Goal: Task Accomplishment & Management: Complete application form

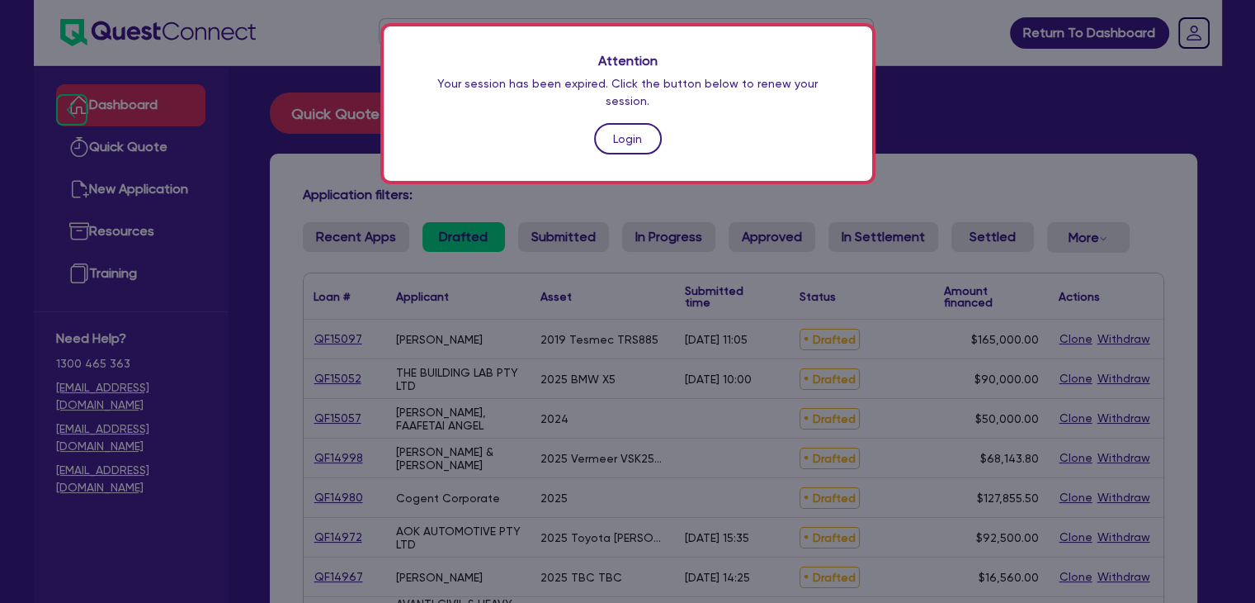
click at [638, 130] on link "Login" at bounding box center [628, 138] width 68 height 31
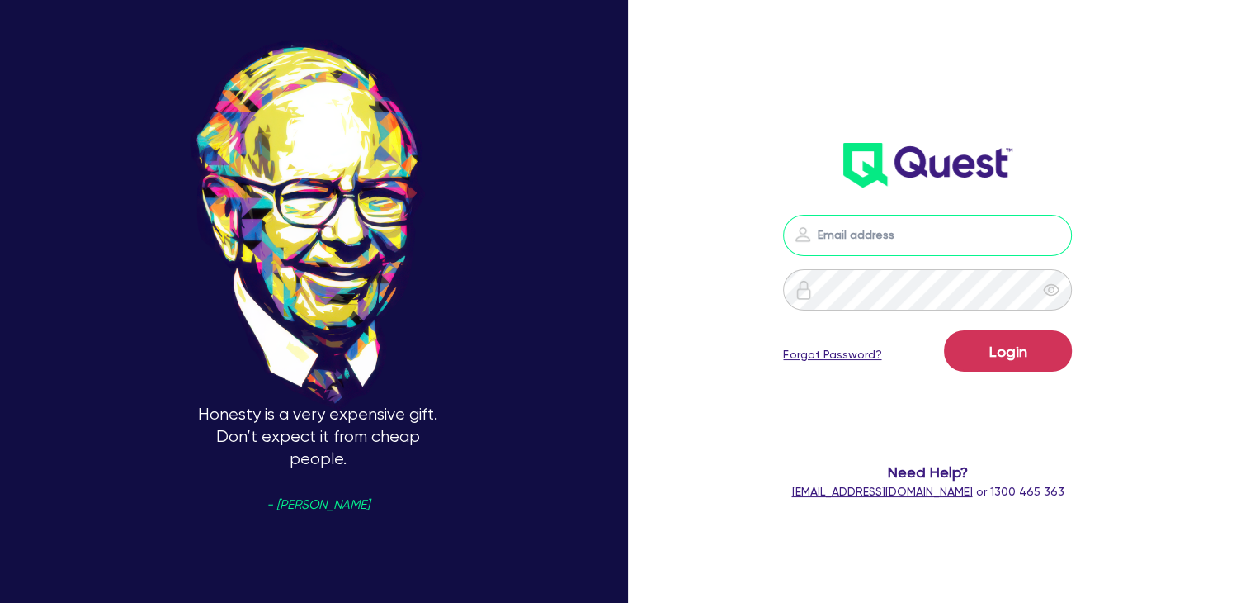
click at [882, 229] on input "email" at bounding box center [927, 235] width 289 height 41
type input "[PERSON_NAME][EMAIL_ADDRESS][DOMAIN_NAME]"
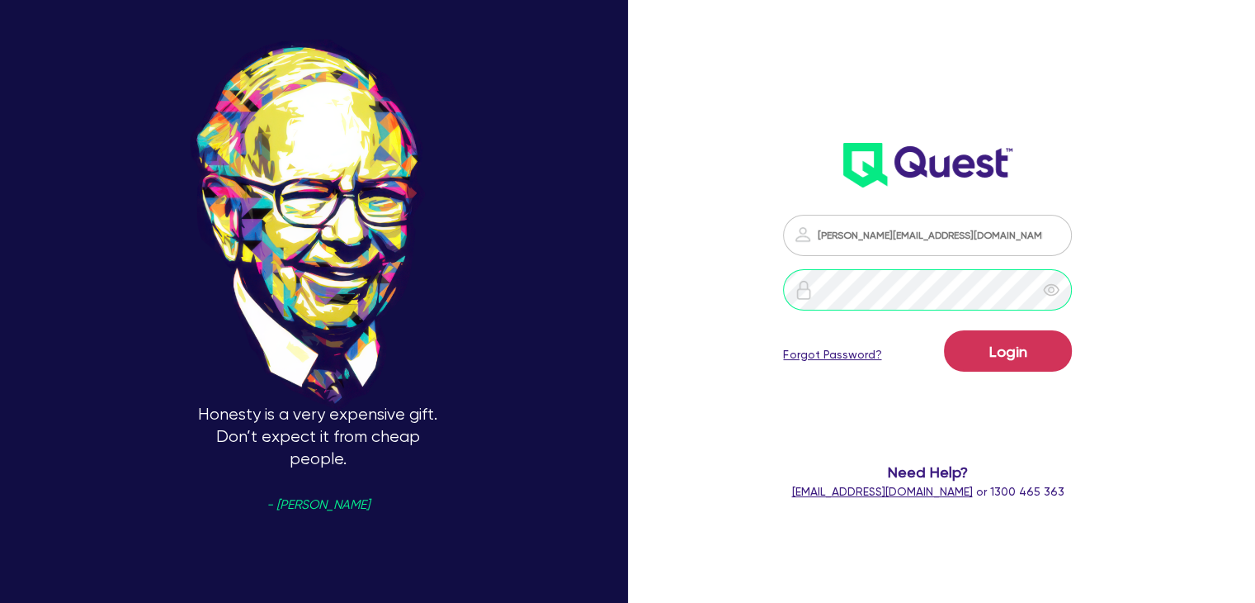
click at [944, 330] on button "Login" at bounding box center [1008, 350] width 128 height 41
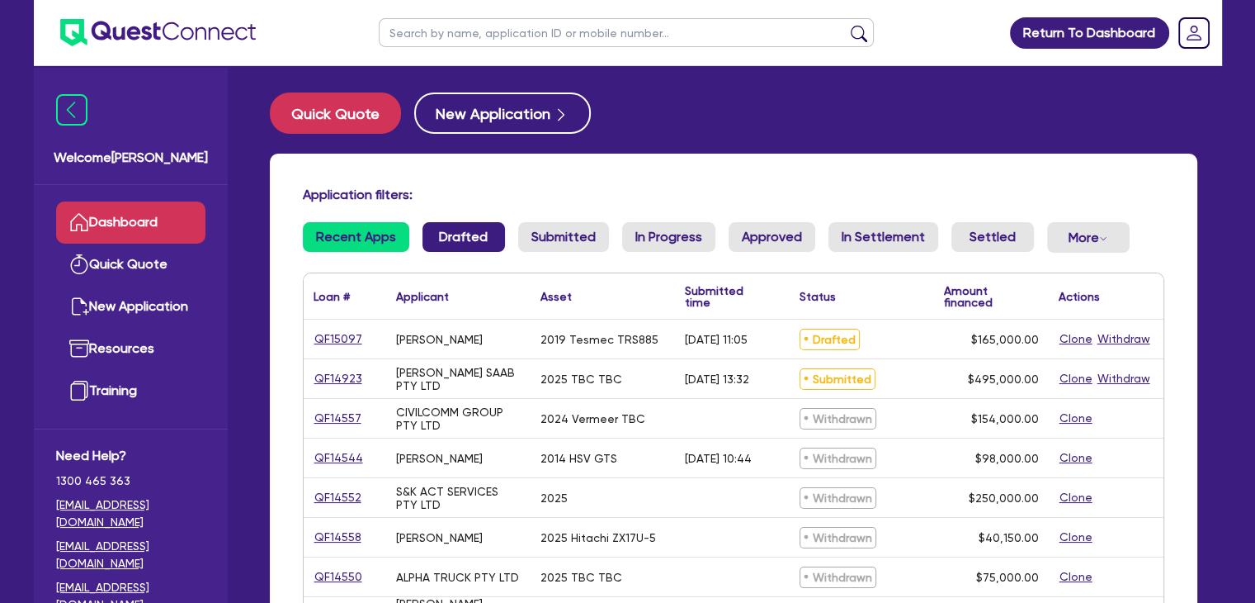
click at [455, 225] on link "Drafted" at bounding box center [464, 237] width 83 height 30
